Goal: Task Accomplishment & Management: Manage account settings

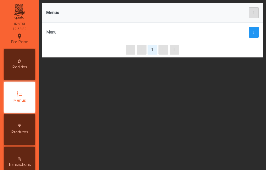
click at [25, 66] on span "Pedidos" at bounding box center [19, 66] width 15 height 5
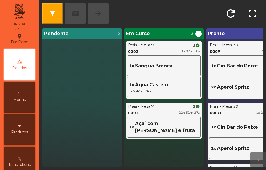
click at [141, 35] on span "Em Curso" at bounding box center [138, 33] width 24 height 7
drag, startPoint x: 141, startPoint y: 35, endPoint x: 143, endPoint y: 43, distance: 8.3
click at [143, 43] on div "Em Curso 2 ... Praia - Mesa 9 phone_iphone 0002 19h 02m 11s 1x Sangria Branca 1…" at bounding box center [164, 97] width 80 height 139
click at [143, 43] on div "Mesa 9" at bounding box center [147, 44] width 14 height 5
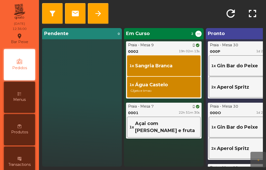
scroll to position [4, 0]
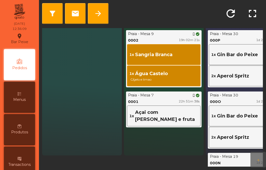
click at [150, 51] on span "Sangria Branca" at bounding box center [153, 54] width 37 height 7
click at [99, 10] on span "arrow_forward" at bounding box center [98, 13] width 8 height 8
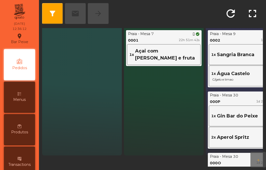
click at [167, 32] on div "Praia - Mesa 7 phone_iphone" at bounding box center [164, 33] width 72 height 5
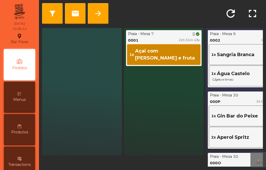
click at [100, 4] on button "arrow_forward" at bounding box center [98, 13] width 21 height 21
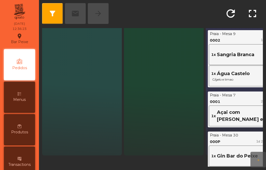
click at [251, 152] on button "arrow_forward" at bounding box center [259, 160] width 16 height 16
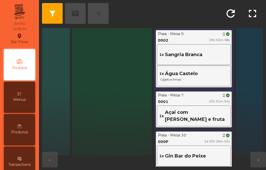
click at [190, 38] on div "0002 19h 02m 38s" at bounding box center [194, 40] width 72 height 5
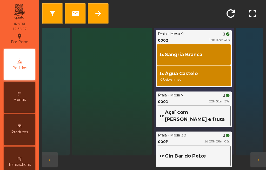
click at [101, 9] on span "arrow_forward" at bounding box center [98, 13] width 8 height 8
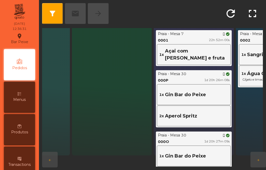
click at [29, 93] on div "Menus" at bounding box center [19, 97] width 31 height 31
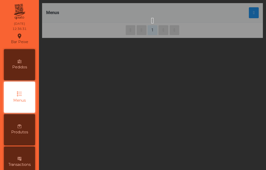
scroll to position [12, 0]
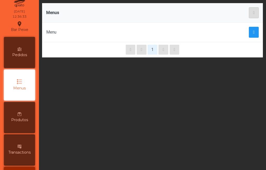
click at [21, 114] on icon at bounding box center [20, 114] width 4 height 4
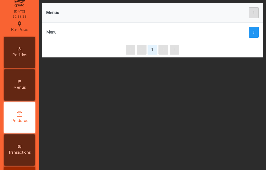
scroll to position [44, 0]
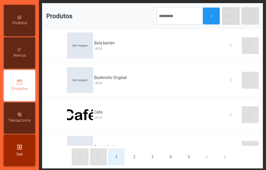
scroll to position [229, 0]
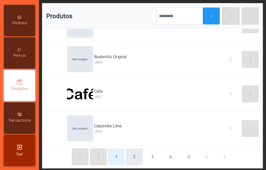
click at [132, 154] on button "2" at bounding box center [134, 157] width 17 height 17
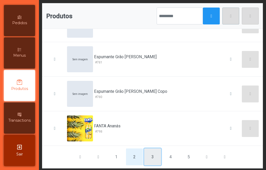
click at [148, 157] on button "3" at bounding box center [152, 157] width 17 height 17
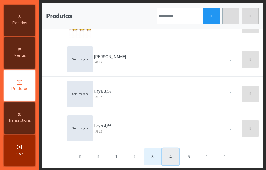
click at [167, 161] on button "4" at bounding box center [170, 157] width 17 height 17
click at [165, 154] on button "5" at bounding box center [170, 157] width 17 height 17
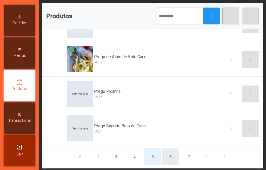
click at [172, 152] on button "6" at bounding box center [170, 157] width 17 height 17
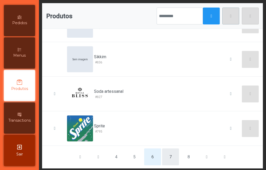
click at [168, 152] on button "7" at bounding box center [170, 157] width 17 height 17
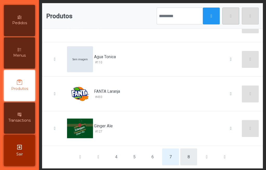
click at [185, 158] on button "8" at bounding box center [188, 157] width 17 height 17
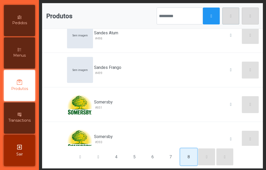
scroll to position [125, 0]
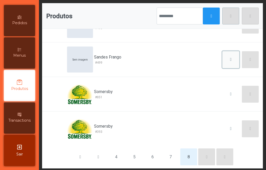
click at [230, 58] on span "button" at bounding box center [231, 59] width 2 height 4
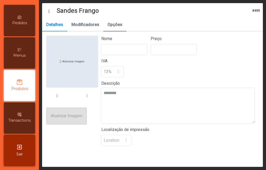
click at [110, 23] on span "Opções" at bounding box center [115, 25] width 15 height 4
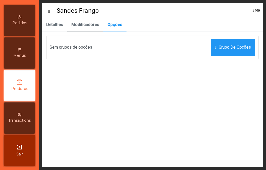
click at [89, 22] on link "Modificadores" at bounding box center [85, 24] width 36 height 13
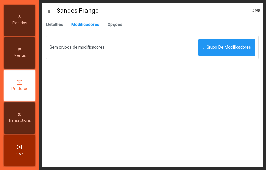
click at [62, 26] on span "Detalhes" at bounding box center [54, 25] width 17 height 4
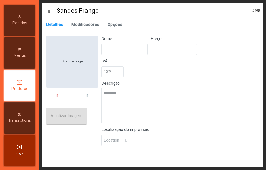
click at [51, 10] on icon at bounding box center [52, 11] width 8 height 4
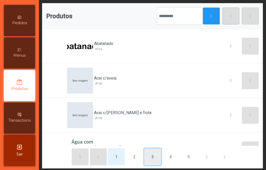
click at [144, 159] on button "3" at bounding box center [152, 157] width 17 height 17
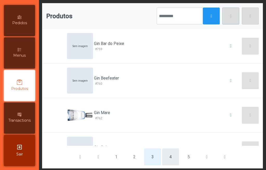
click at [169, 158] on button "4" at bounding box center [170, 157] width 17 height 17
click at [180, 158] on button "5" at bounding box center [188, 157] width 17 height 17
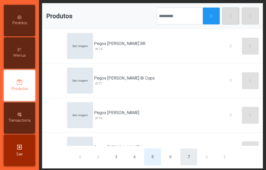
click at [190, 157] on button "7" at bounding box center [188, 157] width 17 height 17
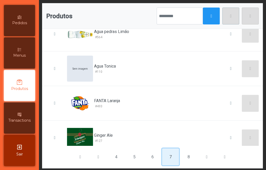
scroll to position [229, 0]
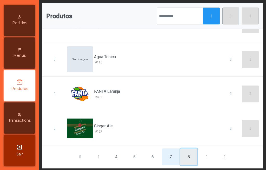
click at [191, 155] on button "8" at bounding box center [188, 157] width 17 height 17
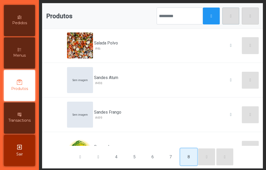
scroll to position [73, 0]
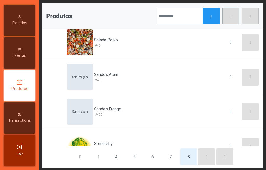
click at [132, 111] on div "Sandes Frango #499" at bounding box center [132, 111] width 79 height 13
click at [165, 20] on input "text" at bounding box center [180, 16] width 46 height 17
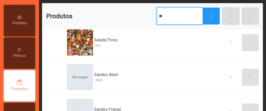
type input "*"
type input "****"
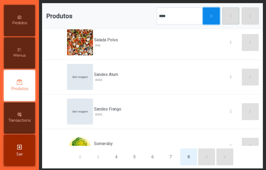
click at [207, 20] on button "button" at bounding box center [211, 16] width 17 height 17
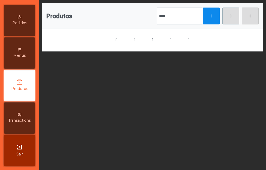
scroll to position [0, 0]
click at [32, 56] on div "Menus" at bounding box center [19, 52] width 31 height 31
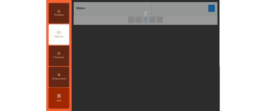
scroll to position [12, 0]
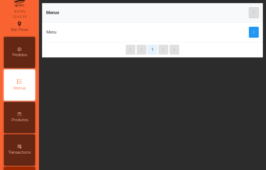
click at [252, 14] on p-button at bounding box center [254, 12] width 10 height 11
click at [253, 31] on span "button" at bounding box center [254, 32] width 2 height 4
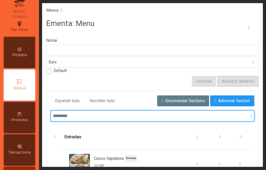
click at [210, 119] on input "text" at bounding box center [153, 116] width 204 height 11
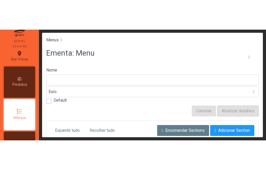
scroll to position [15, 0]
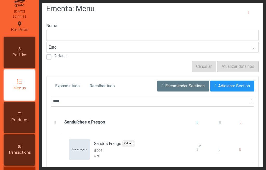
click at [251, 101] on span at bounding box center [252, 101] width 2 height 4
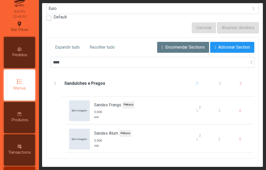
scroll to position [57, 0]
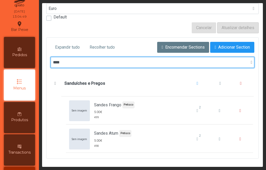
click at [78, 59] on input "****" at bounding box center [153, 62] width 204 height 11
type input "*"
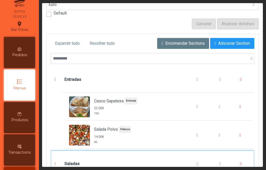
click at [246, 160] on span "Saladas" at bounding box center [157, 164] width 193 height 26
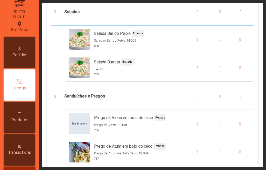
scroll to position [210, 0]
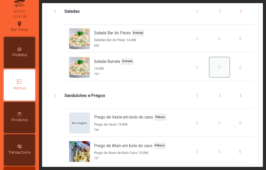
click at [219, 67] on span "Salada Burrata" at bounding box center [220, 67] width 2 height 4
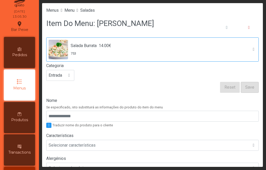
click at [240, 49] on span "Salada Burrata 14.00€ 753" at bounding box center [148, 50] width 202 height 24
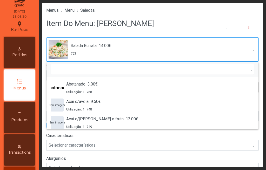
scroll to position [833, 0]
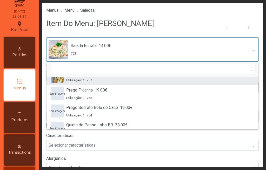
click at [247, 77] on li "Prego de Atum de Bolo Caco 19.00€ Utilização: 1 757" at bounding box center [153, 75] width 212 height 17
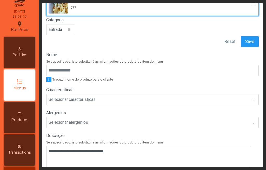
scroll to position [0, 0]
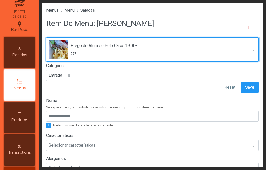
click at [60, 51] on img at bounding box center [59, 50] width 20 height 20
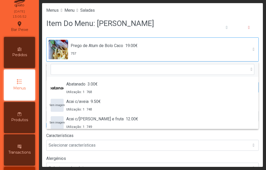
scroll to position [624, 0]
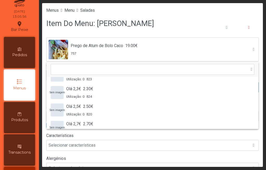
click at [182, 19] on div "Item Do Menu: [PERSON_NAME]" at bounding box center [152, 28] width 213 height 20
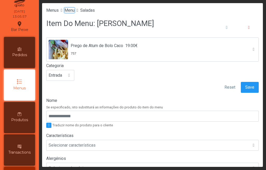
click at [74, 11] on span "Menu" at bounding box center [69, 10] width 10 height 5
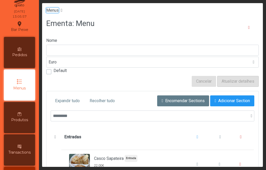
click at [58, 10] on span "Menus" at bounding box center [52, 10] width 12 height 5
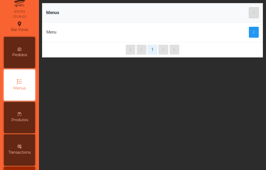
click at [151, 47] on button "1" at bounding box center [153, 50] width 10 height 10
click at [249, 15] on p-button at bounding box center [254, 12] width 10 height 11
click at [253, 31] on span "button" at bounding box center [254, 32] width 2 height 4
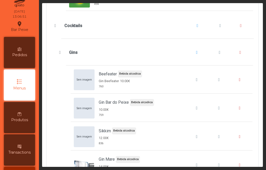
scroll to position [1044, 0]
click at [54, 26] on span "Cocktails" at bounding box center [55, 26] width 5 height 4
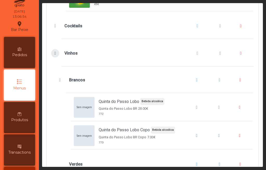
click at [55, 53] on span "Vinhos" at bounding box center [55, 53] width 5 height 4
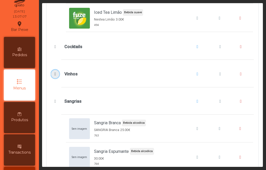
scroll to position [940, 0]
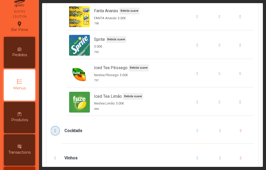
click at [56, 131] on span "Cocktails" at bounding box center [55, 131] width 5 height 4
click at [55, 131] on span "Cocktails" at bounding box center [55, 131] width 5 height 4
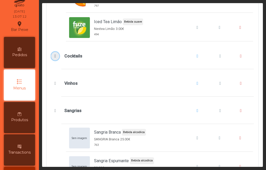
scroll to position [1013, 0]
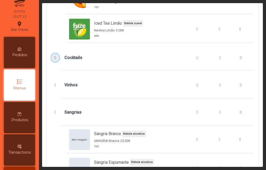
click at [55, 56] on span "Cocktails" at bounding box center [55, 58] width 5 height 4
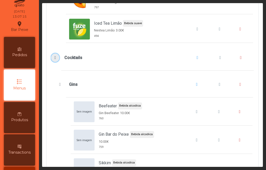
click at [56, 58] on span "Cocktails" at bounding box center [55, 58] width 5 height 4
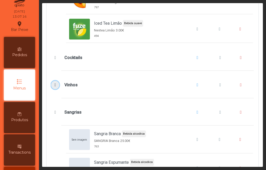
click at [56, 87] on span "Vinhos" at bounding box center [55, 85] width 5 height 4
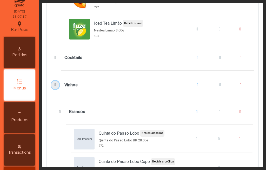
click at [56, 86] on span "Vinhos" at bounding box center [55, 85] width 5 height 4
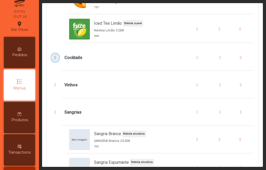
click at [55, 59] on span "Cocktails" at bounding box center [55, 58] width 5 height 4
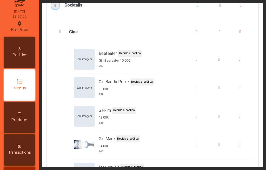
scroll to position [1066, 0]
click at [210, 62] on button "Beefeater" at bounding box center [219, 59] width 20 height 20
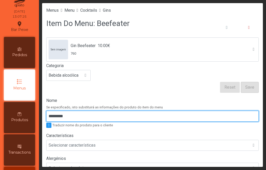
click at [87, 115] on input "*********" at bounding box center [152, 116] width 213 height 11
click at [132, 114] on input "*********" at bounding box center [152, 116] width 213 height 11
click at [165, 117] on input "*********" at bounding box center [152, 116] width 213 height 11
click at [162, 117] on input "*********" at bounding box center [152, 116] width 213 height 11
click at [157, 116] on input "*********" at bounding box center [152, 116] width 213 height 11
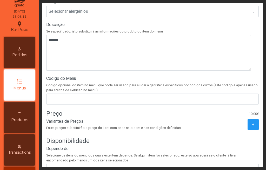
scroll to position [159, 0]
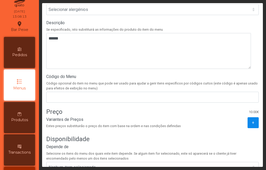
type input "**********"
click at [248, 126] on button "+" at bounding box center [253, 122] width 11 height 11
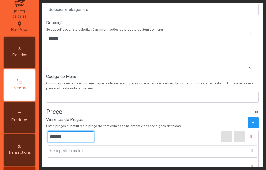
click at [81, 138] on input "*******" at bounding box center [71, 136] width 46 height 11
click at [55, 139] on input "*******" at bounding box center [71, 136] width 46 height 11
click at [57, 135] on input "*******" at bounding box center [71, 136] width 46 height 11
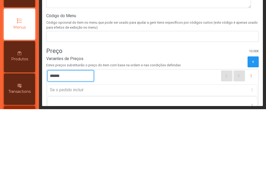
type input "*******"
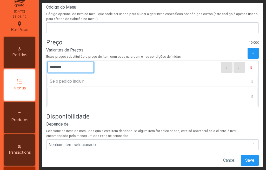
scroll to position [243, 0]
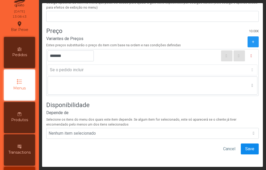
click at [246, 146] on span "Save" at bounding box center [250, 149] width 9 height 6
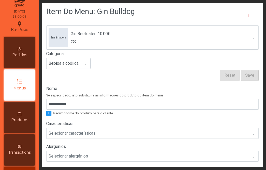
scroll to position [0, 0]
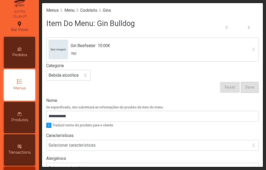
click at [96, 12] on span "Cocktails" at bounding box center [88, 10] width 17 height 5
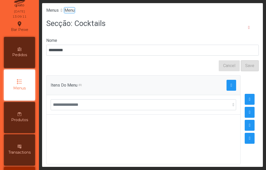
click at [67, 10] on span "Menu" at bounding box center [69, 10] width 10 height 5
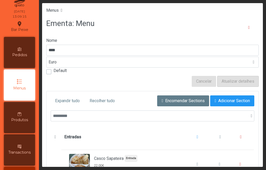
click at [22, 88] on span "Menus" at bounding box center [19, 88] width 12 height 5
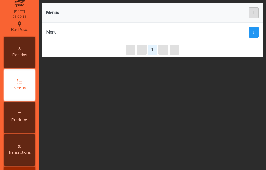
click at [249, 10] on p-button at bounding box center [254, 12] width 10 height 11
click at [250, 16] on p-button at bounding box center [254, 12] width 10 height 11
click at [251, 15] on p-button at bounding box center [254, 12] width 10 height 11
click at [249, 15] on p-button at bounding box center [254, 12] width 10 height 11
click at [59, 14] on th "Menus" at bounding box center [101, 13] width 119 height 20
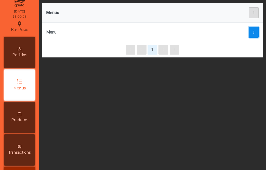
click at [249, 34] on button "button" at bounding box center [254, 32] width 10 height 11
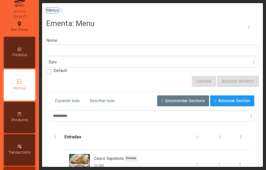
click at [59, 10] on span "Menus" at bounding box center [52, 10] width 12 height 5
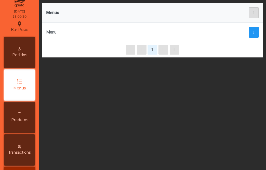
click at [21, 53] on span "Pedidos" at bounding box center [19, 54] width 15 height 5
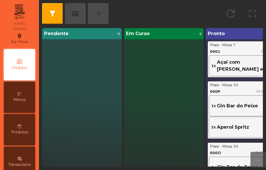
click at [19, 96] on div "Menus" at bounding box center [19, 97] width 31 height 31
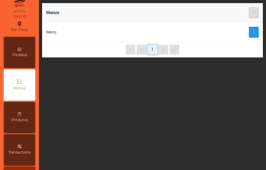
click at [151, 51] on button "1" at bounding box center [153, 50] width 10 height 10
click at [49, 33] on div "Menu" at bounding box center [101, 32] width 111 height 6
click at [253, 33] on span "button" at bounding box center [254, 32] width 2 height 4
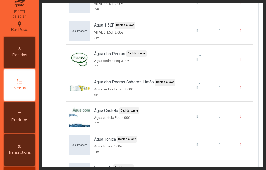
scroll to position [675, 0]
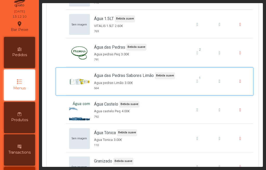
click at [119, 80] on div "Água das Pedras Sabores Limão Bebida suave Agua pedras Limão 3.00€ 564" at bounding box center [134, 81] width 81 height 18
click at [122, 76] on span "Água das Pedras Sabores Limão" at bounding box center [124, 76] width 60 height 6
click at [121, 75] on span "Água das Pedras Sabores Limão" at bounding box center [124, 76] width 60 height 6
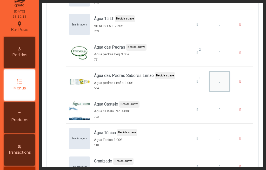
click at [210, 82] on button "Água das Pedras Sabores Limão" at bounding box center [220, 82] width 20 height 20
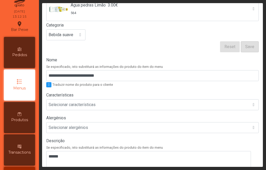
scroll to position [51, 0]
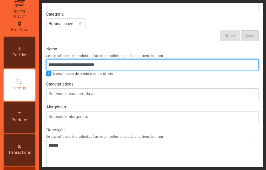
click at [126, 66] on input "**********" at bounding box center [152, 64] width 213 height 11
type input "*"
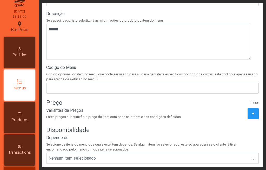
scroll to position [173, 0]
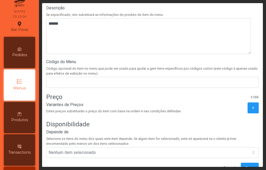
type input "**********"
click at [83, 112] on span "Estes preços substituirão o preço do item com base na ordem e nas condições def…" at bounding box center [113, 111] width 135 height 4
click at [248, 106] on button "+" at bounding box center [253, 107] width 11 height 11
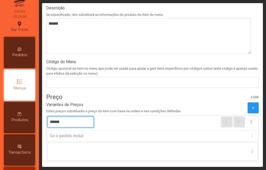
click at [66, 122] on input "******" at bounding box center [71, 122] width 46 height 11
click at [57, 119] on input "******" at bounding box center [71, 122] width 46 height 11
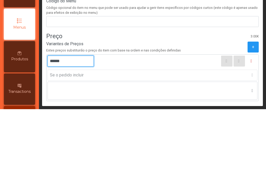
type input "******"
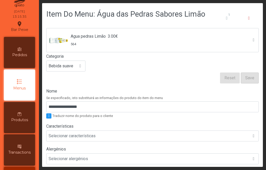
scroll to position [0, 0]
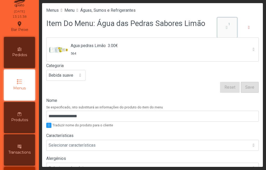
click at [224, 26] on span "1" at bounding box center [229, 24] width 11 height 5
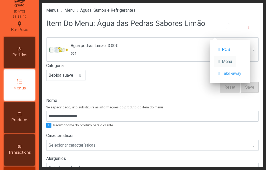
click at [220, 61] on span "button" at bounding box center [219, 62] width 2 height 4
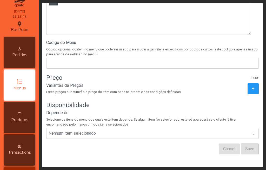
scroll to position [196, 0]
click at [252, 86] on span "+" at bounding box center [253, 89] width 2 height 6
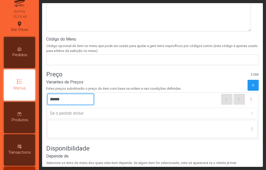
click at [56, 99] on input "******" at bounding box center [71, 99] width 46 height 11
type input "******"
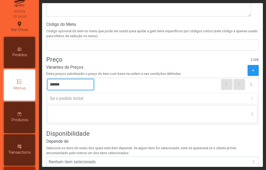
scroll to position [243, 0]
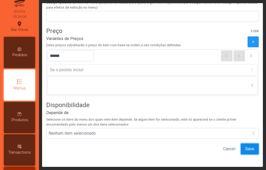
click at [246, 146] on span "Save" at bounding box center [250, 149] width 9 height 6
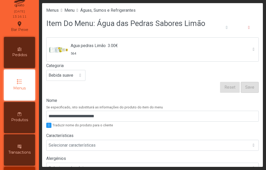
click at [240, 49] on span "Agua pedras Limão 3.00€ 564" at bounding box center [148, 50] width 202 height 24
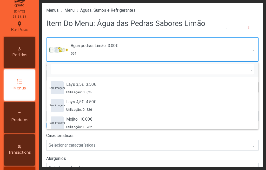
scroll to position [489, 0]
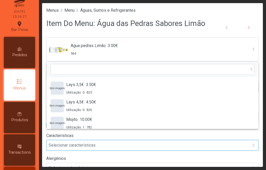
click at [251, 141] on div "Selecionar características" at bounding box center [152, 145] width 213 height 11
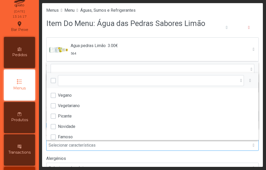
scroll to position [4, 27]
click at [250, 80] on span "button" at bounding box center [251, 81] width 2 height 4
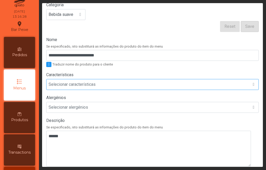
scroll to position [61, 0]
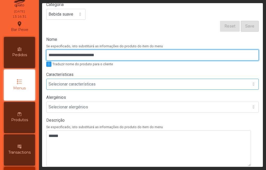
click at [113, 56] on input "**********" at bounding box center [152, 55] width 213 height 11
type input "*"
type input "**********"
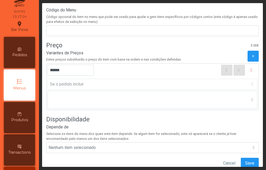
scroll to position [243, 0]
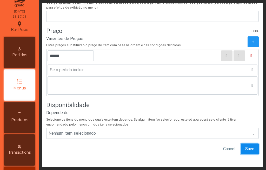
click at [246, 146] on span "Save" at bounding box center [250, 149] width 9 height 6
click at [242, 68] on p-dropdown "Se o pedido incluir" at bounding box center [153, 69] width 210 height 11
click at [240, 68] on p-dropdown "Se o pedido incluir" at bounding box center [153, 69] width 210 height 11
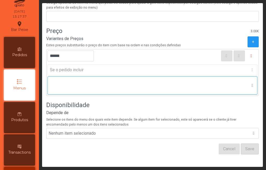
click at [240, 82] on div "Nenhum item selecionado" at bounding box center [148, 86] width 200 height 18
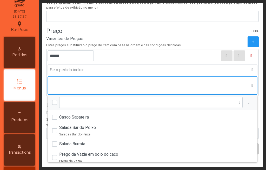
scroll to position [4, 27]
click at [248, 82] on div at bounding box center [253, 86] width 10 height 18
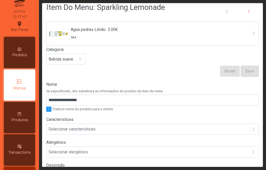
scroll to position [0, 0]
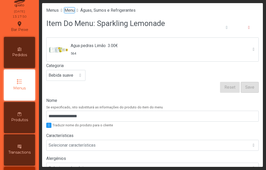
click at [75, 11] on span "Menu" at bounding box center [69, 10] width 10 height 5
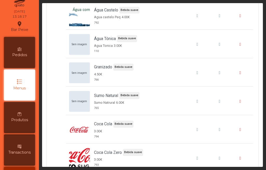
scroll to position [770, 0]
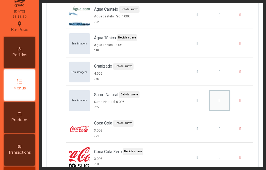
click at [210, 99] on button "Sumo Natural" at bounding box center [220, 101] width 20 height 20
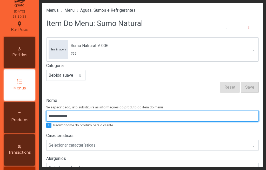
click at [115, 116] on input "**********" at bounding box center [152, 116] width 213 height 11
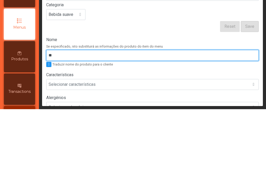
type input "*"
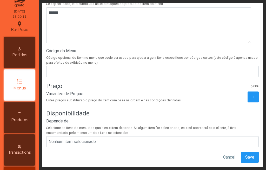
scroll to position [197, 0]
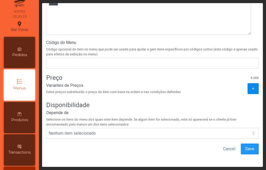
type input "**********"
click at [248, 88] on button "+" at bounding box center [253, 88] width 11 height 11
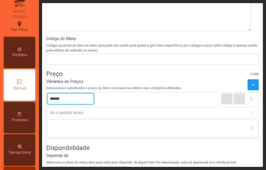
click at [82, 98] on input "******" at bounding box center [71, 98] width 46 height 11
click at [64, 98] on input "******" at bounding box center [71, 98] width 46 height 11
click at [64, 97] on input "******" at bounding box center [71, 98] width 46 height 11
click at [55, 98] on input "******" at bounding box center [71, 98] width 46 height 11
click at [56, 97] on input "******" at bounding box center [71, 98] width 46 height 11
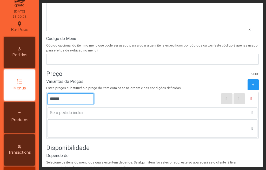
type input "******"
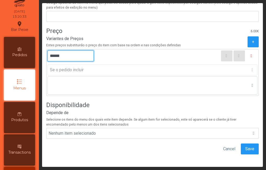
scroll to position [243, 0]
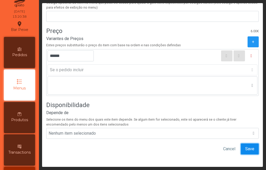
click at [246, 146] on span "Save" at bounding box center [250, 149] width 9 height 6
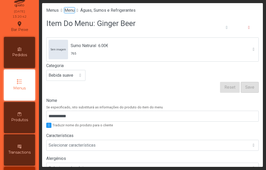
click at [75, 12] on span "Menu" at bounding box center [69, 10] width 10 height 5
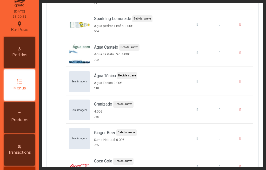
scroll to position [733, 0]
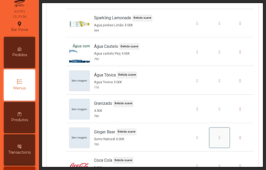
click at [219, 137] on span "Ginger Beer" at bounding box center [220, 138] width 2 height 4
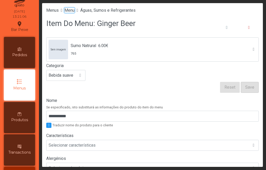
click at [72, 11] on span "Menu" at bounding box center [69, 10] width 10 height 5
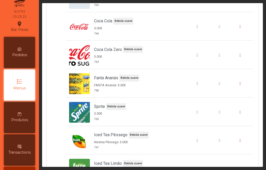
scroll to position [873, 0]
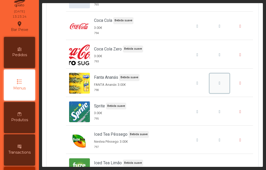
click at [219, 84] on span "Fanta Ananás" at bounding box center [220, 83] width 2 height 4
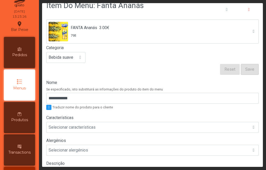
scroll to position [25, 0]
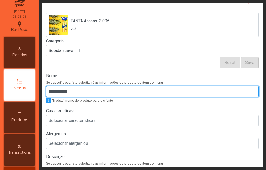
click at [142, 93] on input "**********" at bounding box center [152, 91] width 213 height 11
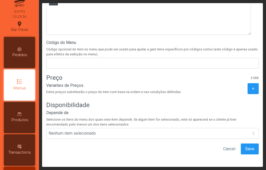
scroll to position [197, 0]
type input "**********"
click at [246, 146] on span "Save" at bounding box center [250, 149] width 9 height 6
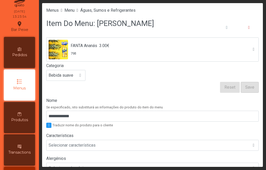
click at [164, 89] on form "FANTA Ananás 3.00€ 798 Categoria Bebida suave Reset Save" at bounding box center [152, 64] width 213 height 55
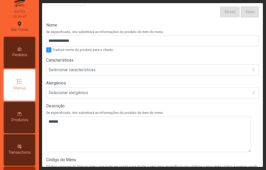
scroll to position [0, 0]
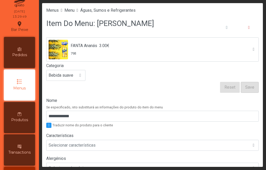
click at [75, 11] on span "Menu" at bounding box center [69, 10] width 10 height 5
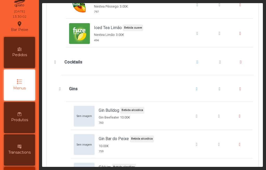
scroll to position [1008, 0]
click at [55, 63] on span "Cocktails" at bounding box center [55, 62] width 5 height 4
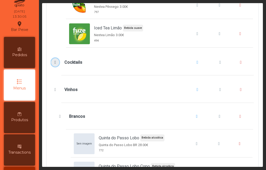
click at [55, 62] on span "Cocktails" at bounding box center [55, 62] width 5 height 4
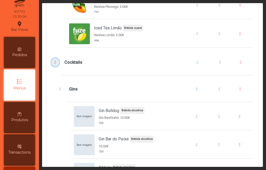
click at [55, 62] on span "Cocktails" at bounding box center [55, 62] width 5 height 4
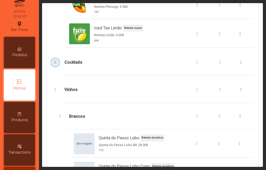
click at [56, 60] on button "Cocktails" at bounding box center [55, 62] width 8 height 8
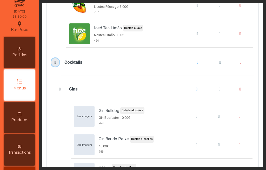
click at [56, 62] on span "Cocktails" at bounding box center [55, 62] width 5 height 4
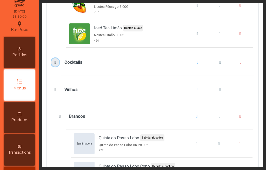
click at [55, 64] on span "Cocktails" at bounding box center [55, 62] width 5 height 4
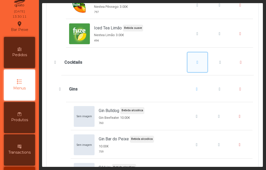
click at [197, 61] on span "Cocktails" at bounding box center [198, 62] width 2 height 4
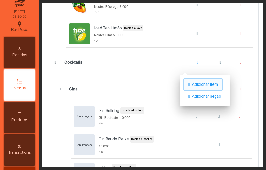
click at [210, 87] on span "Adicionar item" at bounding box center [205, 84] width 26 height 6
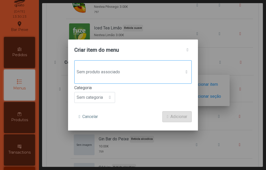
click at [188, 74] on span at bounding box center [187, 72] width 2 height 4
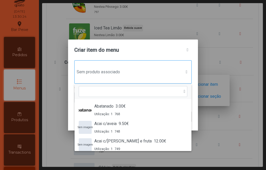
scroll to position [4, 27]
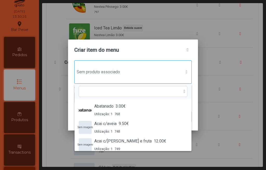
click at [184, 72] on div at bounding box center [187, 72] width 10 height 4
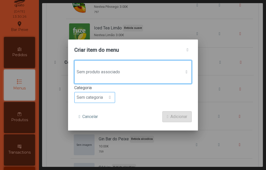
click at [111, 96] on span at bounding box center [110, 97] width 2 height 4
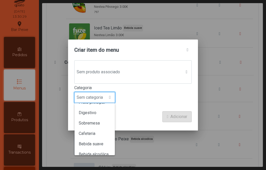
scroll to position [46, 0]
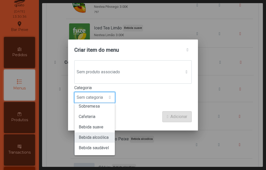
click at [97, 138] on span "Bebida alcoólica" at bounding box center [94, 137] width 30 height 5
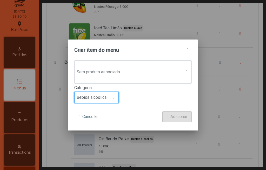
click at [126, 111] on form "Sem produto associado Categoria Bebida alcoólica Cancelar Adicionar" at bounding box center [133, 91] width 118 height 62
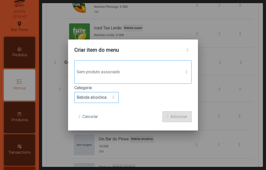
click at [112, 73] on span "Sem produto associado" at bounding box center [128, 72] width 107 height 10
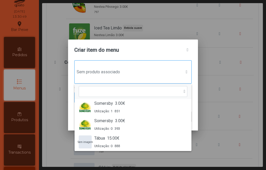
scroll to position [1315, 0]
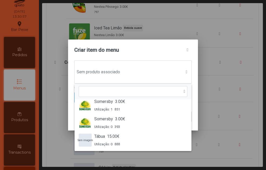
click at [198, 118] on div "Sem produto associado Abatanado 3.00€ Utilização: 1 768 Sem imagem Acai c/aveia…" at bounding box center [133, 95] width 130 height 70
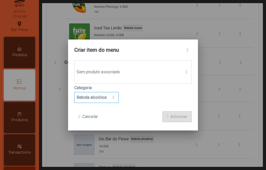
click at [178, 117] on p-button "Adicionar" at bounding box center [177, 116] width 29 height 11
click at [103, 101] on span "Bebida alcoólica" at bounding box center [92, 97] width 34 height 10
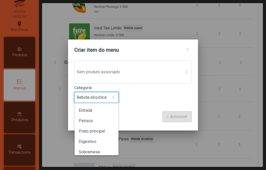
scroll to position [18, 0]
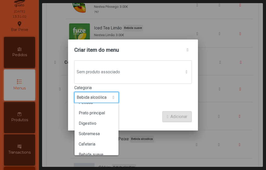
click at [148, 103] on p-dropdown "Bebida alcoólica Entrada Petisco Prato principal Digestivo Sobremesa Cafeteria …" at bounding box center [133, 97] width 118 height 11
click at [164, 117] on p-button "Adicionar" at bounding box center [177, 116] width 29 height 11
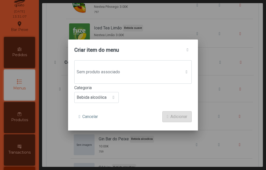
click at [179, 118] on p-button "Adicionar" at bounding box center [177, 116] width 29 height 11
click at [175, 118] on p-button "Adicionar" at bounding box center [177, 116] width 29 height 11
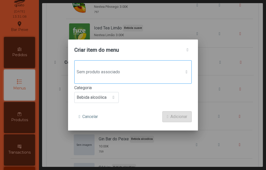
click at [188, 72] on span at bounding box center [187, 72] width 2 height 4
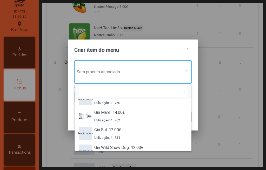
scroll to position [384, 0]
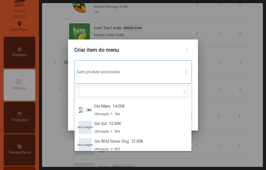
click at [176, 69] on span "Sem produto associado" at bounding box center [128, 72] width 107 height 10
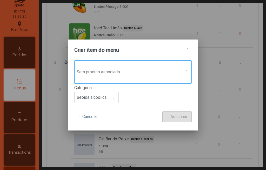
click at [176, 69] on span "Sem produto associado" at bounding box center [128, 72] width 107 height 10
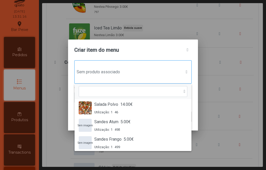
scroll to position [1315, 0]
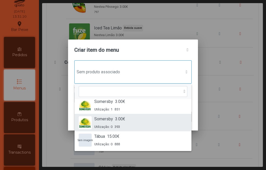
click at [87, 120] on img "Somersby" at bounding box center [85, 122] width 13 height 13
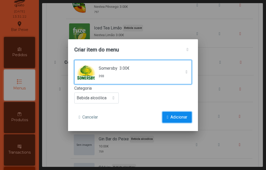
click at [169, 118] on button "Adicionar" at bounding box center [177, 117] width 29 height 11
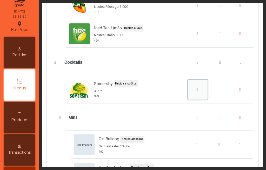
click at [190, 89] on div "Somersby" at bounding box center [198, 90] width 16 height 6
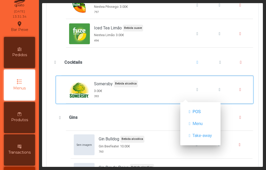
click at [146, 94] on div "Somersby Bebida alcoólica 3.00€ 393" at bounding box center [159, 89] width 181 height 21
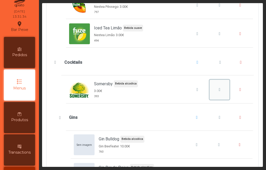
click at [219, 92] on span "Somersby" at bounding box center [220, 90] width 2 height 4
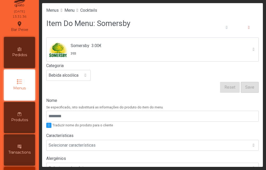
click at [63, 49] on img at bounding box center [59, 50] width 20 height 20
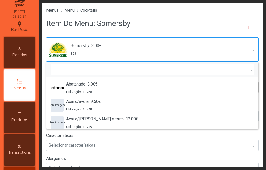
scroll to position [1235, 0]
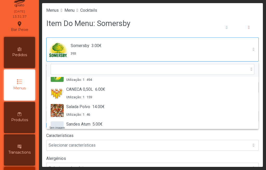
click at [253, 47] on span at bounding box center [254, 49] width 2 height 4
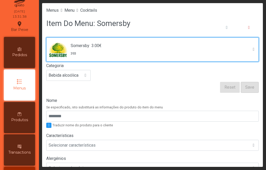
click at [240, 49] on span "Somersby 3.00€ 393" at bounding box center [148, 50] width 202 height 24
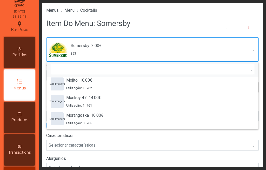
scroll to position [529, 0]
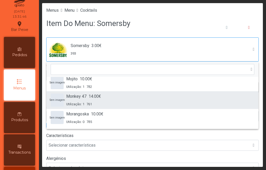
click at [74, 101] on div "Monkey 47 14.00€ Utilização: 1 761" at bounding box center [83, 99] width 35 height 13
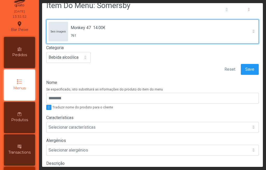
scroll to position [39, 0]
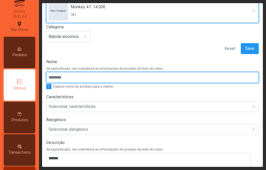
click at [95, 80] on input "Nome" at bounding box center [152, 77] width 213 height 11
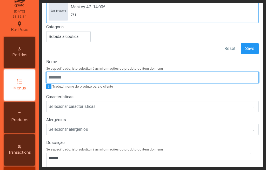
click at [152, 80] on input "Nome" at bounding box center [152, 77] width 213 height 11
click at [154, 75] on input "Nome" at bounding box center [152, 77] width 213 height 11
click at [162, 75] on input "Nome" at bounding box center [152, 77] width 213 height 11
click at [163, 74] on input "Nome" at bounding box center [152, 77] width 213 height 11
click at [68, 77] on input "Nome" at bounding box center [152, 77] width 213 height 11
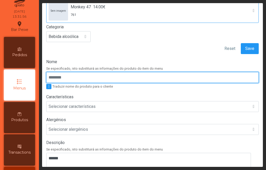
click at [67, 79] on input "Nome" at bounding box center [152, 77] width 213 height 11
click at [69, 77] on input "Nome" at bounding box center [152, 77] width 213 height 11
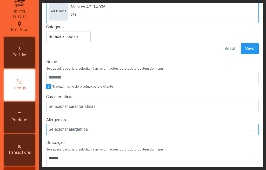
click at [153, 125] on div "Selecionar alergénios" at bounding box center [148, 129] width 202 height 10
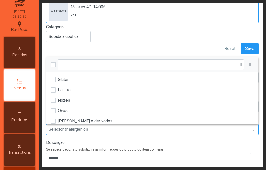
scroll to position [4, 27]
click at [187, 43] on form "Sem imagem Monkey 47 14.00€ 761 Categoria Bebida alcoólica Reset Save" at bounding box center [152, 26] width 213 height 55
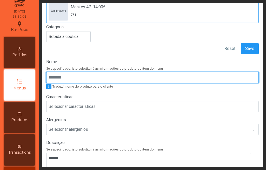
click at [139, 78] on input "Nome" at bounding box center [152, 77] width 213 height 11
click at [81, 77] on input "Nome" at bounding box center [152, 77] width 213 height 11
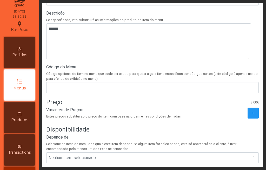
scroll to position [197, 0]
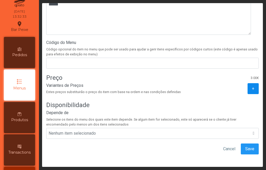
type input "**********"
click at [252, 86] on span "+" at bounding box center [253, 89] width 2 height 6
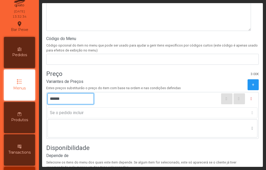
click at [72, 98] on input "******" at bounding box center [71, 98] width 46 height 11
click at [59, 96] on input "******" at bounding box center [71, 98] width 46 height 11
click at [57, 100] on input "******" at bounding box center [71, 98] width 46 height 11
click at [57, 98] on input "******" at bounding box center [71, 98] width 46 height 11
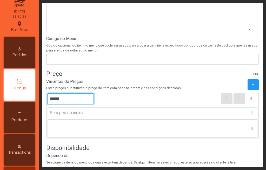
click at [55, 100] on input "******" at bounding box center [71, 98] width 46 height 11
click at [59, 100] on input "******" at bounding box center [71, 98] width 46 height 11
type input "*******"
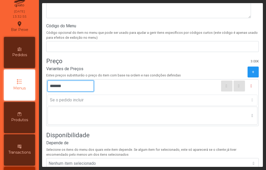
scroll to position [243, 0]
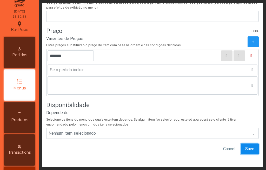
click at [246, 146] on span "Save" at bounding box center [250, 149] width 9 height 6
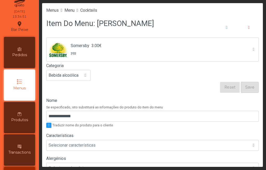
click at [74, 8] on span "Menu" at bounding box center [69, 10] width 10 height 5
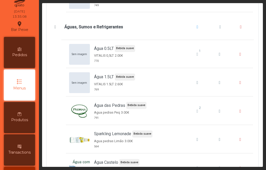
scroll to position [617, 0]
click at [55, 27] on span "Águas, Sumos e Refrigerantes" at bounding box center [55, 27] width 5 height 4
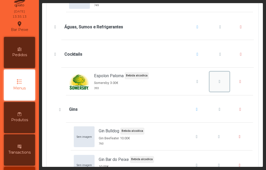
click at [211, 84] on button "Espolon Paloma" at bounding box center [220, 82] width 20 height 20
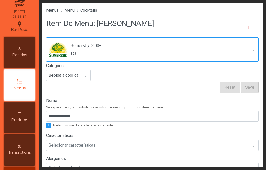
click at [241, 52] on span "Somersby 3.00€ 393" at bounding box center [148, 50] width 202 height 24
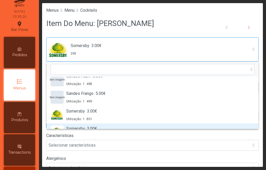
scroll to position [1315, 0]
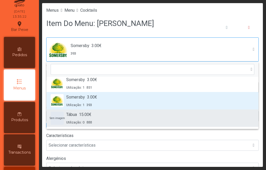
click at [55, 118] on span "Sem imagem" at bounding box center [57, 118] width 15 height 4
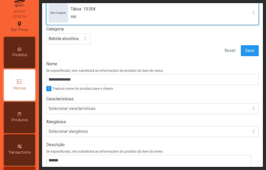
scroll to position [0, 0]
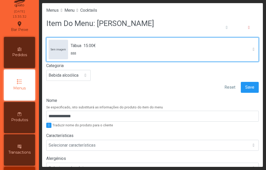
click at [190, 85] on form "Sem imagem Tábua 15.00€ 888 Categoria Bebida alcoólica Reset Save" at bounding box center [152, 64] width 213 height 55
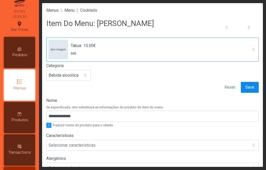
click at [241, 91] on button "Save" at bounding box center [250, 87] width 18 height 11
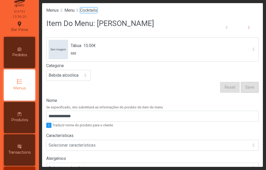
click at [97, 11] on span "Cocktails" at bounding box center [88, 10] width 17 height 5
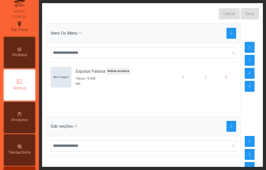
scroll to position [54, 0]
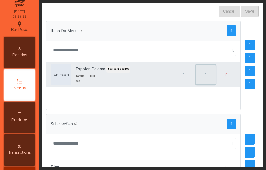
click at [196, 76] on button "button" at bounding box center [206, 75] width 20 height 20
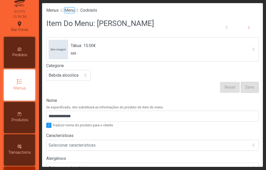
click at [72, 11] on span "Menu" at bounding box center [69, 10] width 10 height 5
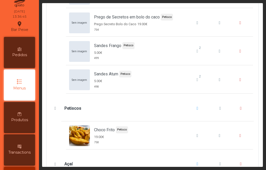
scroll to position [380, 0]
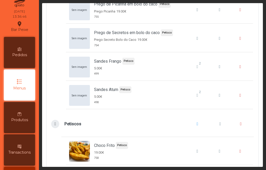
click at [57, 123] on span "Petiscos" at bounding box center [55, 124] width 5 height 4
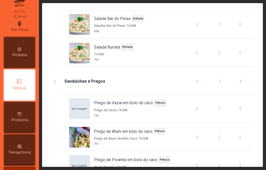
scroll to position [227, 0]
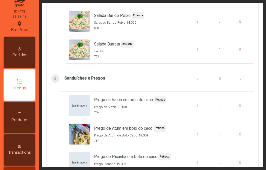
click at [55, 78] on span "Sanduíches e Pregos" at bounding box center [55, 78] width 5 height 4
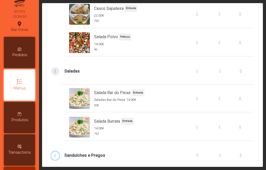
click at [54, 71] on span "Saladas" at bounding box center [55, 71] width 5 height 4
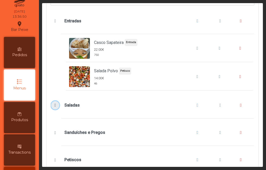
scroll to position [67, 0]
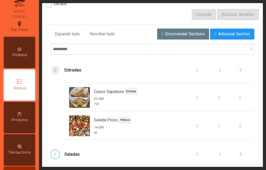
click at [55, 70] on span "Entradas" at bounding box center [55, 70] width 5 height 4
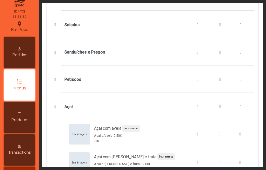
scroll to position [140, 0]
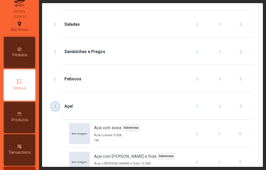
click at [57, 106] on span "Açaí" at bounding box center [55, 107] width 5 height 4
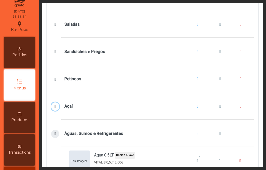
click at [56, 133] on span "Águas, Sumos e Refrigerantes" at bounding box center [55, 134] width 5 height 4
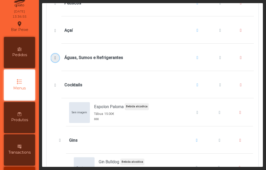
scroll to position [226, 0]
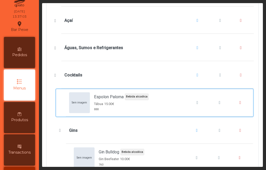
click at [82, 107] on div "Sem imagem" at bounding box center [79, 102] width 21 height 21
click at [106, 106] on span "15.00€" at bounding box center [109, 103] width 10 height 5
click at [109, 105] on span "15.00€" at bounding box center [109, 103] width 10 height 5
click at [114, 97] on span "Espolon Paloma" at bounding box center [109, 97] width 30 height 6
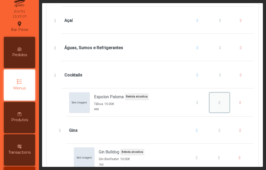
click at [219, 102] on span "Espolon Paloma" at bounding box center [220, 103] width 2 height 4
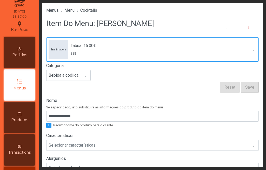
click at [60, 49] on span "Sem imagem" at bounding box center [58, 50] width 15 height 4
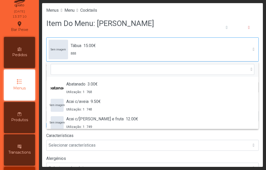
scroll to position [1252, 0]
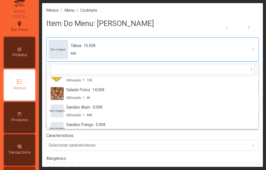
click at [59, 50] on span "Sem imagem" at bounding box center [58, 50] width 15 height 4
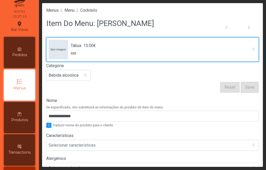
click at [76, 46] on span "Tábua" at bounding box center [76, 46] width 11 height 6
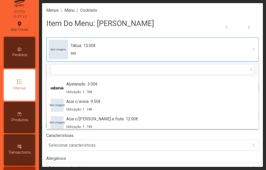
scroll to position [1043, 0]
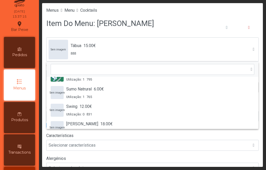
click at [180, 23] on div "Item Do Menu: [PERSON_NAME]" at bounding box center [152, 28] width 213 height 20
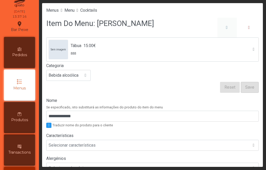
click at [226, 26] on icon "button" at bounding box center [227, 27] width 2 height 4
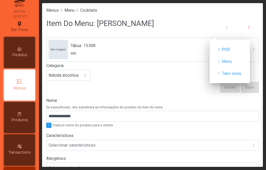
click at [179, 26] on div "Item Do Menu: [PERSON_NAME]" at bounding box center [152, 28] width 213 height 20
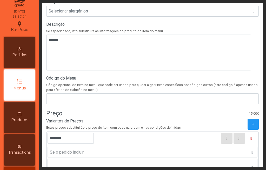
scroll to position [0, 0]
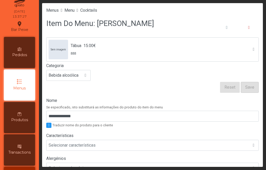
click at [174, 83] on form "Sem imagem Tábua 15.00€ 888 Categoria Bebida alcoólica Reset Save" at bounding box center [152, 64] width 213 height 55
click at [226, 28] on icon "button" at bounding box center [227, 27] width 2 height 4
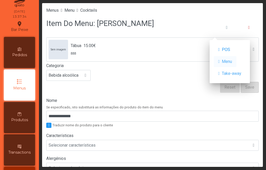
click at [231, 61] on span "Menu" at bounding box center [227, 62] width 10 height 6
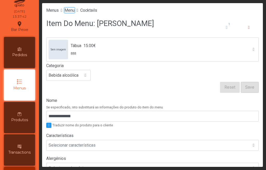
click at [70, 11] on span "Menu" at bounding box center [69, 10] width 10 height 5
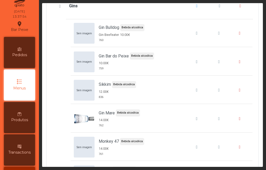
scroll to position [1120, 0]
click at [218, 62] on span "Gin Bar do Peixe" at bounding box center [219, 62] width 2 height 4
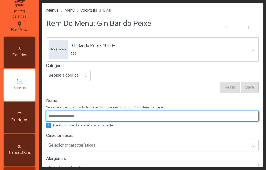
click at [95, 117] on input "Nome" at bounding box center [152, 116] width 213 height 11
click at [95, 118] on input "Nome" at bounding box center [152, 116] width 213 height 11
click at [95, 117] on input "Nome" at bounding box center [152, 116] width 213 height 11
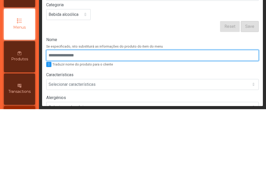
click at [180, 116] on input "Nome" at bounding box center [152, 116] width 213 height 11
click at [89, 117] on input "Nome" at bounding box center [152, 116] width 213 height 11
click at [88, 114] on input "Nome" at bounding box center [152, 116] width 213 height 11
click at [88, 117] on input "Nome" at bounding box center [152, 116] width 213 height 11
click at [85, 116] on input "Nome" at bounding box center [152, 116] width 213 height 11
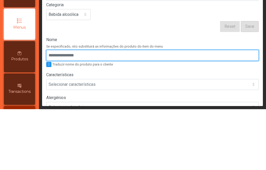
click at [157, 115] on input "Nome" at bounding box center [152, 116] width 213 height 11
click at [100, 118] on input "Nome" at bounding box center [152, 116] width 213 height 11
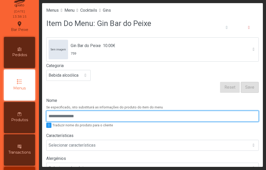
click at [102, 118] on input "Nome" at bounding box center [152, 116] width 213 height 11
click at [128, 115] on input "Nome" at bounding box center [152, 116] width 213 height 11
click at [149, 119] on input "Nome" at bounding box center [152, 116] width 213 height 11
click at [151, 117] on input "Nome" at bounding box center [152, 116] width 213 height 11
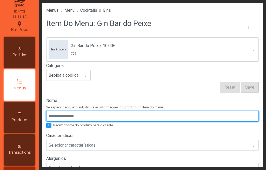
click at [151, 117] on input "Nome" at bounding box center [152, 116] width 213 height 11
click at [154, 115] on input "Nome" at bounding box center [152, 116] width 213 height 11
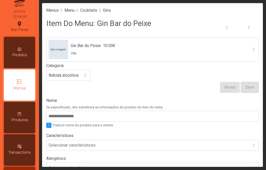
click at [201, 134] on label "Características" at bounding box center [152, 136] width 213 height 6
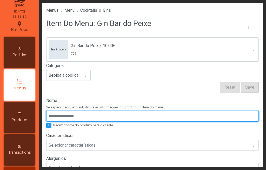
click at [226, 117] on input "Nome" at bounding box center [152, 116] width 213 height 11
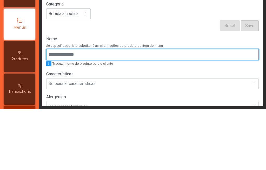
scroll to position [1, 0]
click at [91, 117] on input "Nome" at bounding box center [152, 115] width 213 height 11
click at [50, 118] on input "Nome" at bounding box center [152, 115] width 213 height 11
type input "*"
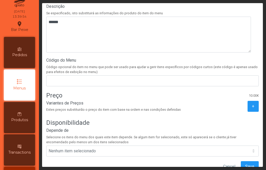
scroll to position [197, 0]
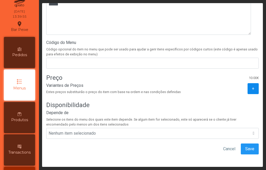
type input "**********"
click at [252, 86] on span "+" at bounding box center [253, 89] width 2 height 6
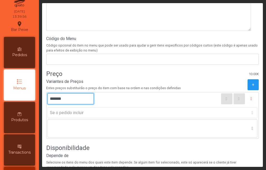
click at [61, 99] on input "*******" at bounding box center [71, 98] width 46 height 11
click at [62, 97] on input "*******" at bounding box center [71, 98] width 46 height 11
type input "******"
type input "*******"
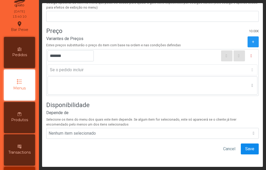
click at [246, 146] on span "Save" at bounding box center [250, 149] width 9 height 6
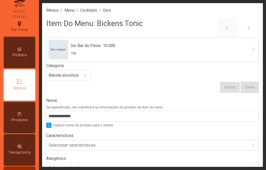
click at [226, 28] on icon "button" at bounding box center [227, 27] width 2 height 4
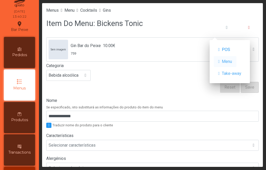
click at [226, 61] on span "Menu" at bounding box center [227, 62] width 10 height 6
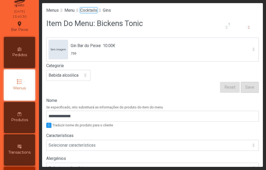
click at [95, 11] on span "Cocktails" at bounding box center [88, 10] width 17 height 5
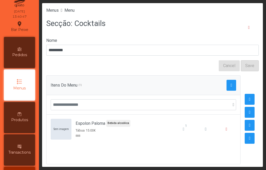
scroll to position [2, 0]
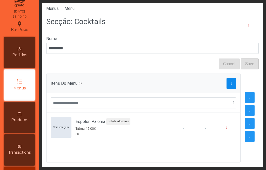
click at [231, 83] on span "button" at bounding box center [232, 83] width 2 height 4
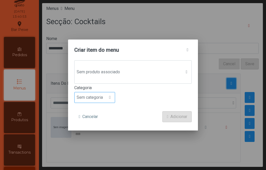
click at [111, 98] on span at bounding box center [110, 97] width 2 height 4
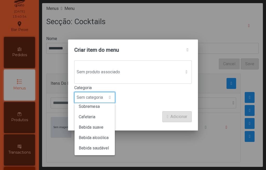
scroll to position [46, 0]
click at [101, 140] on li "Bebida alcoólica" at bounding box center [95, 137] width 40 height 10
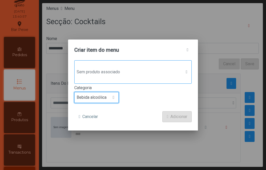
click at [187, 75] on div "Sem produto associado" at bounding box center [133, 71] width 118 height 23
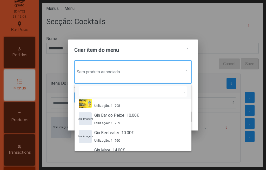
scroll to position [341, 0]
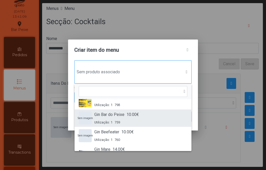
click at [108, 121] on span "Utilização: 1" at bounding box center [103, 122] width 18 height 5
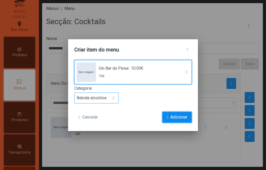
click at [177, 119] on span "Adicionar" at bounding box center [179, 117] width 17 height 6
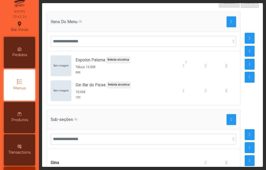
scroll to position [64, 0]
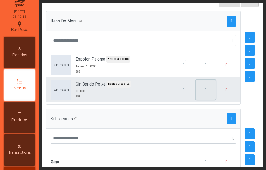
click at [196, 91] on button "button" at bounding box center [206, 90] width 20 height 20
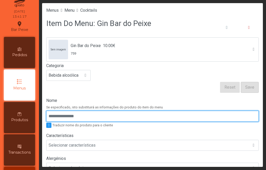
click at [94, 118] on input "Nome" at bounding box center [152, 116] width 213 height 11
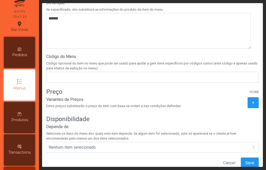
scroll to position [179, 0]
type input "**********"
click at [248, 106] on button "+" at bounding box center [253, 102] width 11 height 11
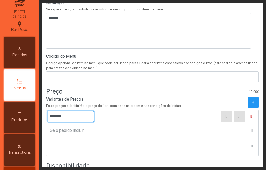
click at [72, 117] on input "*******" at bounding box center [71, 116] width 46 height 11
click at [74, 114] on input "*******" at bounding box center [71, 116] width 46 height 11
click at [62, 118] on input "*******" at bounding box center [71, 116] width 46 height 11
click at [60, 118] on input "*******" at bounding box center [71, 116] width 46 height 11
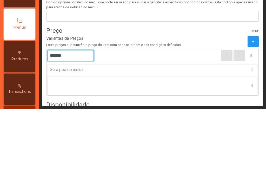
type input "******"
type input "*******"
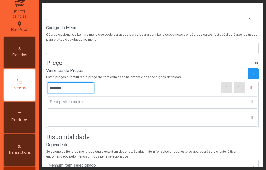
scroll to position [243, 0]
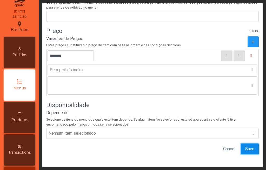
click at [246, 147] on span "Save" at bounding box center [250, 149] width 9 height 6
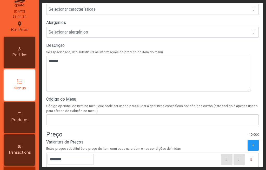
scroll to position [0, 0]
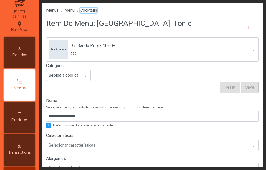
click at [94, 12] on span "Cocktails" at bounding box center [88, 10] width 17 height 5
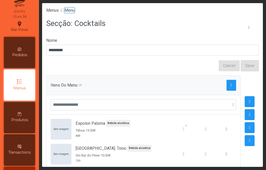
click at [72, 12] on span "Menu" at bounding box center [69, 10] width 10 height 5
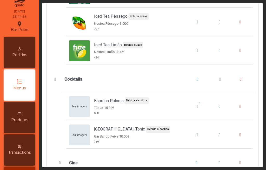
scroll to position [991, 0]
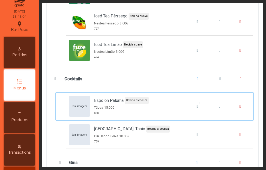
click at [108, 102] on span "Espolon Paloma" at bounding box center [109, 101] width 30 height 6
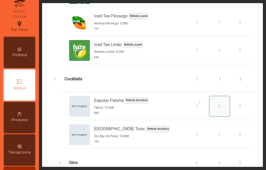
click at [219, 105] on span "Espolon Paloma" at bounding box center [220, 106] width 2 height 4
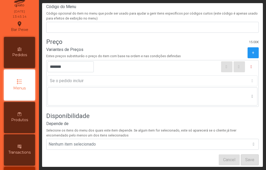
scroll to position [243, 0]
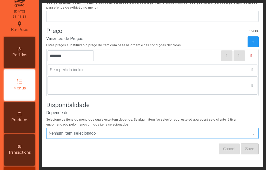
click at [240, 130] on div "Nenhum item selecionado" at bounding box center [148, 133] width 202 height 10
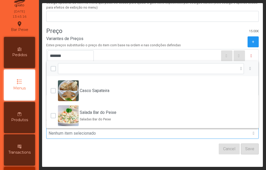
scroll to position [4, 27]
click at [240, 132] on div "Nenhum item selecionado" at bounding box center [148, 133] width 202 height 10
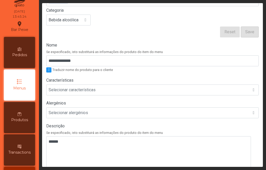
scroll to position [57, 0]
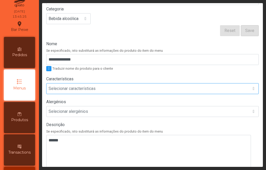
click at [241, 87] on div "Selecionar características" at bounding box center [148, 88] width 202 height 10
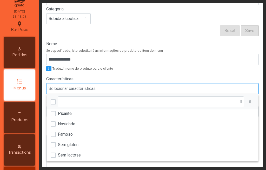
scroll to position [25, 0]
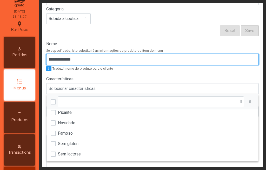
click at [247, 64] on input "**********" at bounding box center [152, 59] width 213 height 11
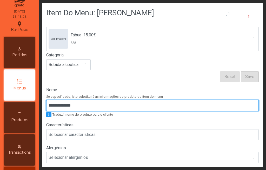
scroll to position [0, 0]
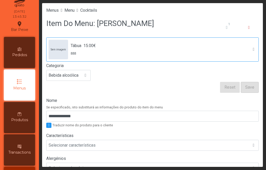
click at [253, 50] on span at bounding box center [254, 49] width 2 height 4
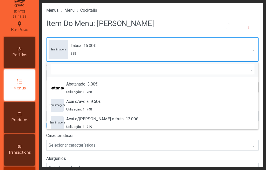
scroll to position [1252, 0]
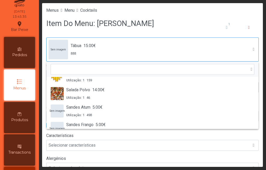
click at [241, 53] on span "Sem imagem Tábua 15.00€ 888" at bounding box center [148, 50] width 202 height 24
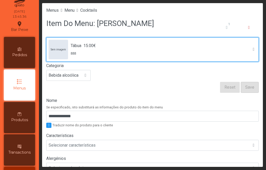
click at [144, 90] on form "Sem imagem Tábua 15.00€ 888 Categoria Bebida alcoólica Reset Save" at bounding box center [152, 64] width 213 height 55
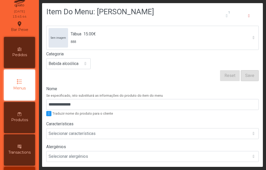
scroll to position [13, 0]
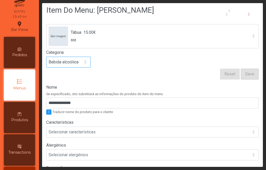
click at [71, 63] on span "Bebida alcoólica" at bounding box center [64, 62] width 34 height 10
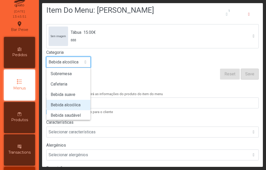
scroll to position [46, 0]
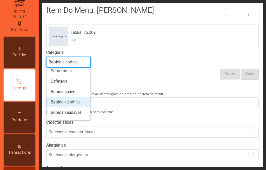
click at [177, 69] on form "Sem imagem Tábua 15.00€ 888 Categoria Bebida alcoólica Entrada Petisco Prato pr…" at bounding box center [152, 51] width 213 height 55
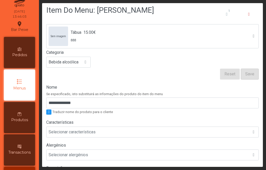
click at [133, 86] on label "Nome" at bounding box center [152, 87] width 213 height 6
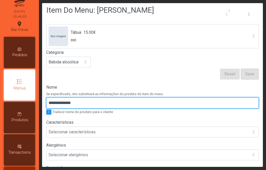
click at [133, 98] on input "**********" at bounding box center [152, 103] width 213 height 11
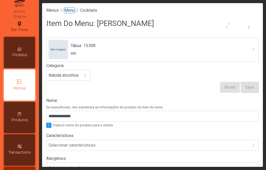
click at [75, 10] on span "Menu" at bounding box center [69, 10] width 10 height 5
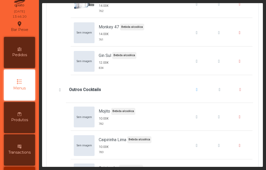
scroll to position [1265, 0]
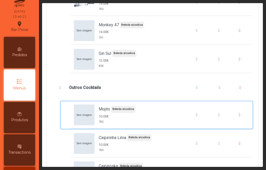
click at [94, 122] on div "Sem imagem" at bounding box center [84, 115] width 21 height 21
click at [114, 120] on span "782" at bounding box center [117, 122] width 37 height 4
click at [115, 120] on span "782" at bounding box center [117, 122] width 37 height 4
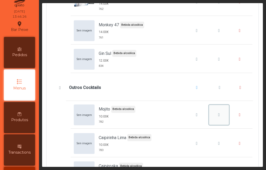
click at [218, 116] on span "Mojito" at bounding box center [219, 115] width 2 height 4
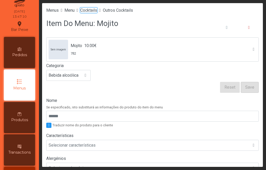
click at [94, 12] on span "Cocktails" at bounding box center [88, 10] width 17 height 5
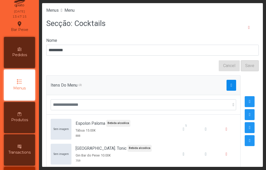
click at [227, 86] on button "button" at bounding box center [232, 85] width 10 height 11
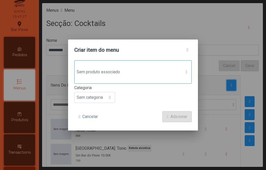
click at [186, 71] on span at bounding box center [187, 72] width 2 height 4
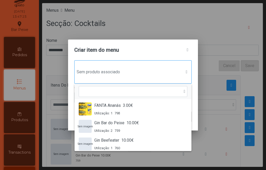
scroll to position [333, 0]
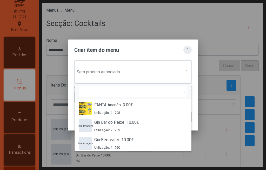
click at [187, 51] on span "button" at bounding box center [188, 50] width 2 height 4
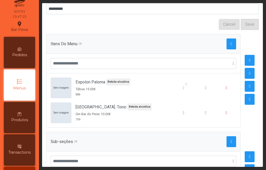
scroll to position [42, 0]
click at [249, 86] on span "button" at bounding box center [250, 86] width 2 height 4
click at [249, 100] on span "button" at bounding box center [250, 99] width 2 height 4
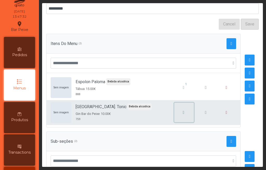
click at [176, 114] on div "button" at bounding box center [184, 112] width 16 height 6
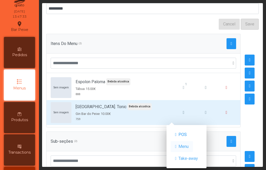
click at [187, 146] on span "Menu" at bounding box center [184, 147] width 10 height 6
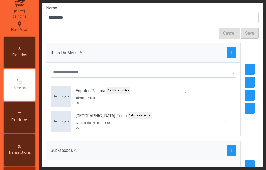
scroll to position [32, 0]
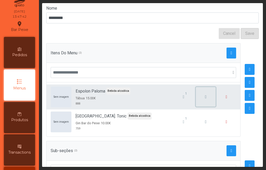
click at [205, 97] on span "button" at bounding box center [206, 97] width 2 height 4
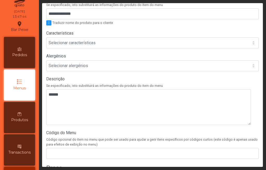
scroll to position [104, 0]
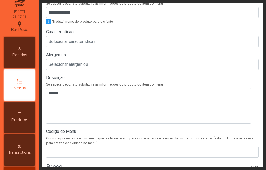
click at [241, 41] on div "Selecionar características" at bounding box center [148, 41] width 202 height 10
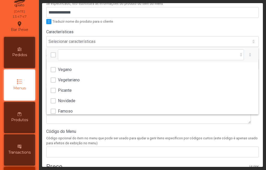
click at [244, 29] on label "Características" at bounding box center [152, 32] width 213 height 6
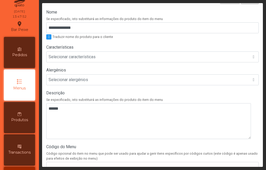
scroll to position [0, 0]
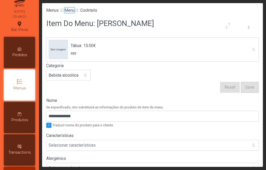
click at [73, 9] on span "Menu" at bounding box center [69, 10] width 10 height 5
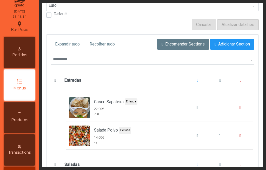
scroll to position [57, 0]
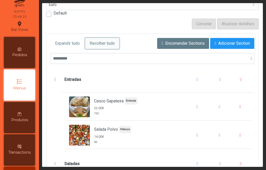
click at [103, 44] on span "Recolher tudo" at bounding box center [102, 43] width 25 height 6
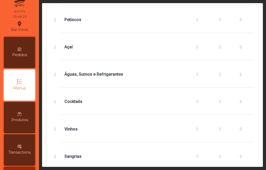
scroll to position [199, 0]
click at [197, 102] on span "Cocktails" at bounding box center [198, 101] width 2 height 4
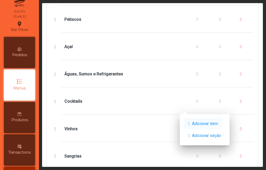
click at [215, 127] on span "Adicionar item" at bounding box center [205, 124] width 26 height 6
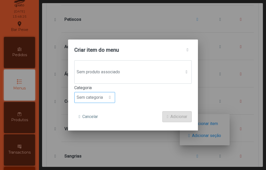
click at [105, 99] on div at bounding box center [110, 97] width 10 height 10
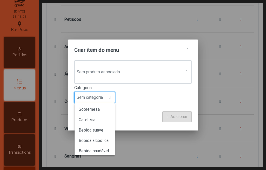
scroll to position [46, 0]
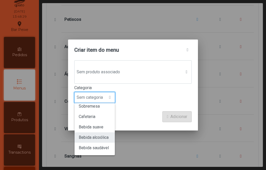
click at [105, 140] on li "Bebida alcoólica" at bounding box center [95, 137] width 40 height 10
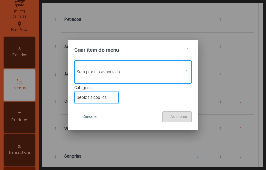
click at [168, 79] on div "Sem produto associado" at bounding box center [133, 71] width 118 height 23
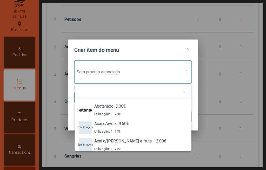
scroll to position [4, 27]
click at [183, 74] on div at bounding box center [187, 72] width 10 height 4
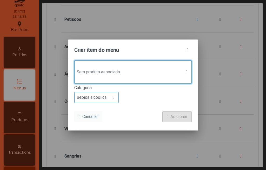
click at [95, 119] on span "Cancelar" at bounding box center [90, 117] width 16 height 6
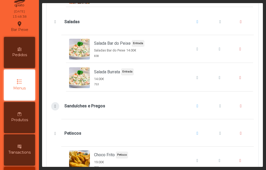
click at [56, 104] on span "Sanduíches e Pregos" at bounding box center [55, 106] width 5 height 4
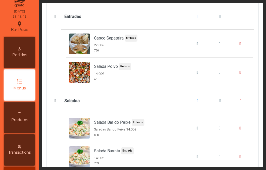
scroll to position [122, 0]
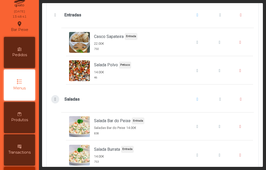
click at [57, 99] on span "Saladas" at bounding box center [55, 99] width 5 height 4
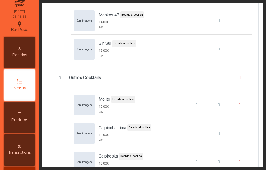
scroll to position [1223, 0]
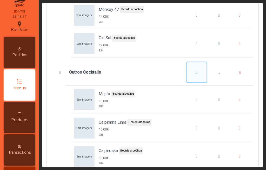
click at [196, 72] on span "Outros Cocktails" at bounding box center [197, 72] width 2 height 4
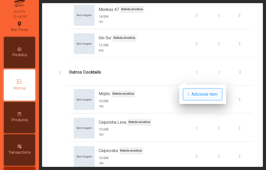
click at [212, 98] on span "Adicionar item" at bounding box center [205, 94] width 26 height 6
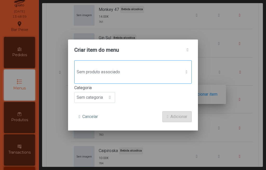
click at [188, 70] on span at bounding box center [187, 72] width 2 height 4
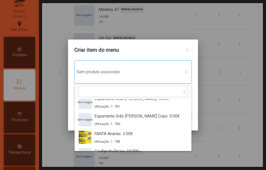
scroll to position [304, 0]
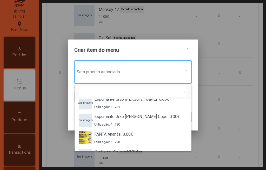
click at [105, 91] on input "text" at bounding box center [133, 91] width 109 height 11
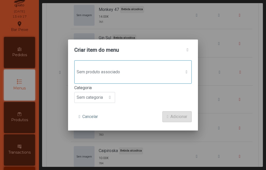
click at [78, 127] on div "Sem produto associado Categoria Sem categoria Cancelar Adicionar" at bounding box center [133, 95] width 130 height 70
click at [111, 97] on span at bounding box center [110, 97] width 2 height 4
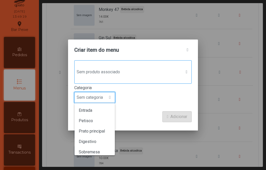
click at [118, 69] on span "Sem produto associado" at bounding box center [128, 72] width 107 height 10
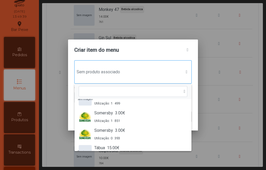
scroll to position [1300, 0]
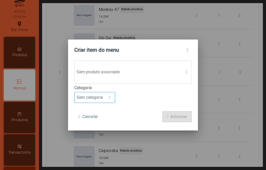
click at [107, 100] on div at bounding box center [110, 97] width 10 height 10
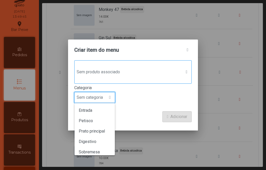
click at [109, 77] on div "Sem produto associado" at bounding box center [133, 71] width 118 height 23
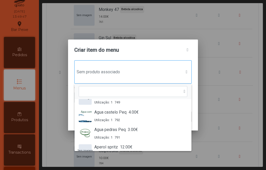
scroll to position [49, 0]
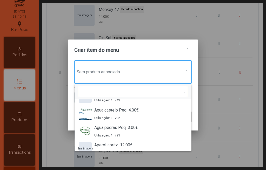
click at [180, 92] on input "text" at bounding box center [133, 91] width 109 height 11
click at [180, 94] on input "text" at bounding box center [133, 91] width 109 height 11
click at [179, 92] on input "text" at bounding box center [133, 91] width 109 height 11
click at [101, 89] on input "text" at bounding box center [133, 91] width 109 height 11
click at [109, 91] on input "text" at bounding box center [133, 91] width 109 height 11
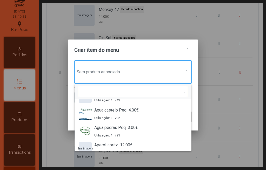
click at [110, 93] on input "text" at bounding box center [133, 91] width 109 height 11
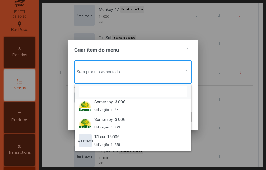
scroll to position [1315, 0]
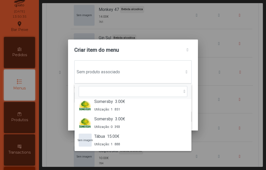
click at [196, 117] on div "Sem produto associado Abatanado 3.00€ Utilização: 1 768 Sem imagem Acai c/aveia…" at bounding box center [133, 95] width 130 height 70
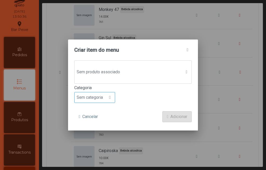
click at [111, 96] on span at bounding box center [110, 97] width 2 height 4
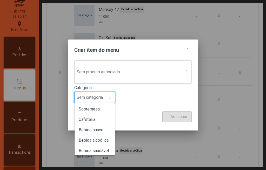
scroll to position [43, 0]
click at [105, 141] on span "Bebida alcoólica" at bounding box center [94, 140] width 30 height 5
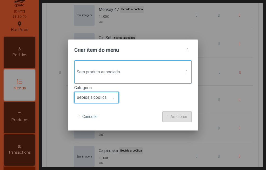
click at [165, 76] on span "Sem produto associado" at bounding box center [128, 72] width 107 height 10
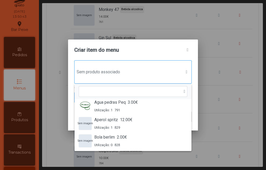
scroll to position [74, 0]
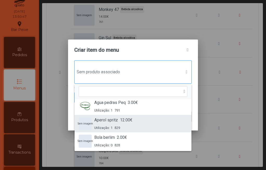
click at [86, 126] on div "Sem imagem" at bounding box center [85, 123] width 13 height 13
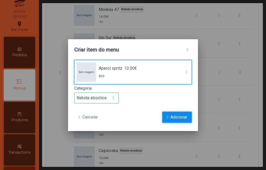
click at [180, 117] on span "Adicionar" at bounding box center [179, 117] width 17 height 6
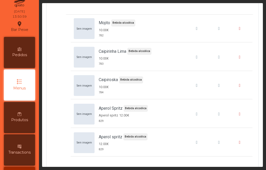
scroll to position [1353, 0]
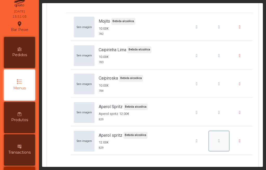
click at [209, 141] on button "Aperol spritz" at bounding box center [219, 141] width 20 height 20
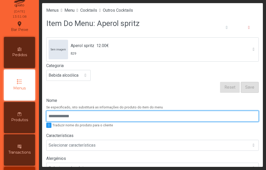
click at [81, 118] on input "Nome" at bounding box center [152, 116] width 213 height 11
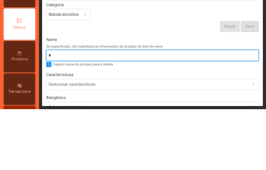
click at [65, 118] on input "*" at bounding box center [152, 116] width 213 height 11
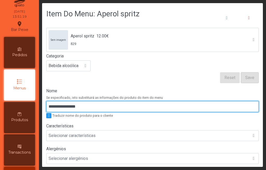
scroll to position [16, 0]
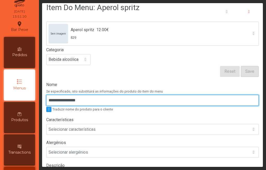
click at [73, 100] on input "**********" at bounding box center [152, 100] width 213 height 11
click at [71, 102] on input "**********" at bounding box center [152, 100] width 213 height 11
click at [69, 101] on input "**********" at bounding box center [152, 100] width 213 height 11
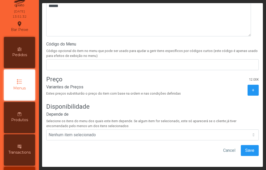
scroll to position [197, 0]
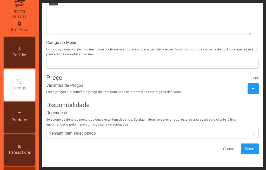
type input "**********"
click at [246, 147] on span "Save" at bounding box center [250, 149] width 9 height 6
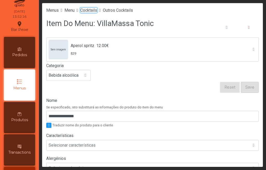
click at [93, 9] on span "Cocktails" at bounding box center [88, 10] width 17 height 5
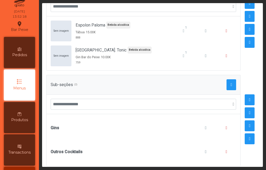
scroll to position [110, 0]
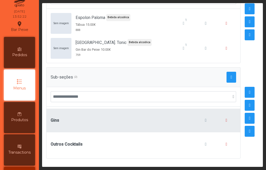
click at [60, 118] on div "Gins" at bounding box center [144, 121] width 186 height 20
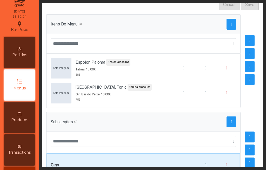
scroll to position [0, 0]
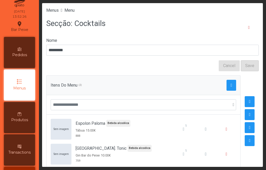
click at [74, 10] on span "Menu" at bounding box center [69, 10] width 10 height 5
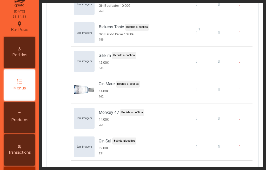
scroll to position [1177, 0]
click at [209, 64] on button "Sikkim" at bounding box center [219, 61] width 20 height 20
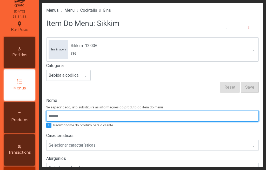
click at [76, 116] on input "Nome" at bounding box center [152, 116] width 213 height 11
click at [119, 118] on input "Nome" at bounding box center [152, 116] width 213 height 11
click at [123, 118] on input "Nome" at bounding box center [152, 116] width 213 height 11
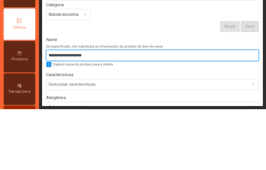
click at [52, 118] on input "**********" at bounding box center [152, 116] width 213 height 11
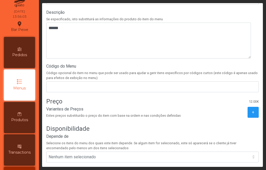
scroll to position [197, 0]
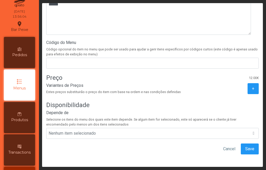
type input "**********"
click at [246, 147] on span "Save" at bounding box center [250, 149] width 9 height 6
